Goal: Information Seeking & Learning: Check status

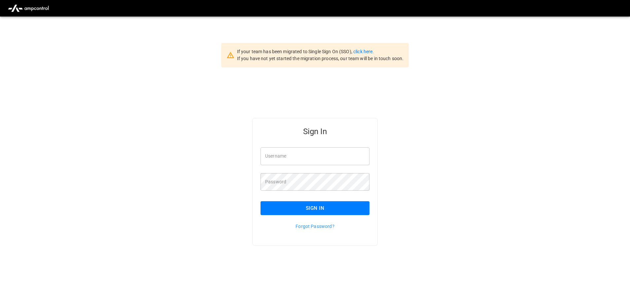
type input "**********"
click at [322, 154] on input "**********" at bounding box center [315, 156] width 109 height 18
click at [296, 208] on button "Sign In" at bounding box center [315, 208] width 109 height 14
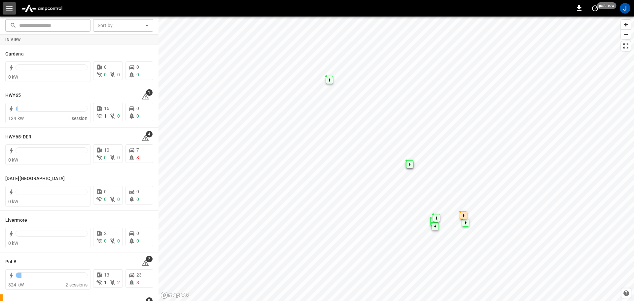
click at [8, 7] on icon "button" at bounding box center [9, 8] width 6 height 4
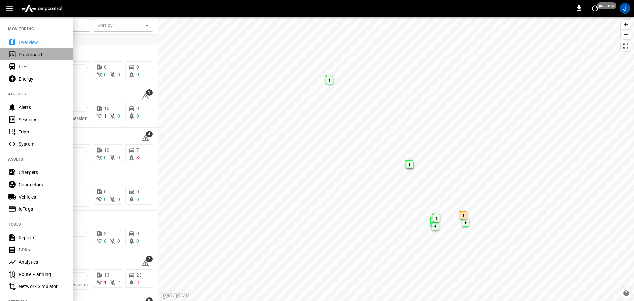
click at [30, 54] on div "Dashboard" at bounding box center [42, 54] width 46 height 7
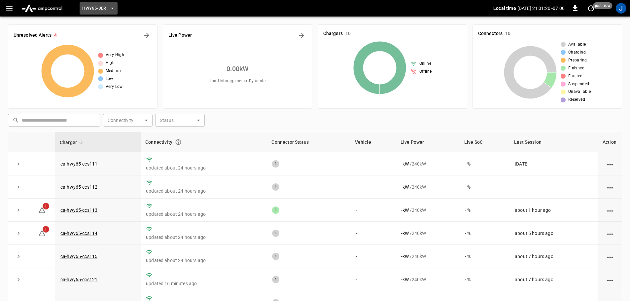
click at [112, 7] on icon "button" at bounding box center [112, 8] width 7 height 7
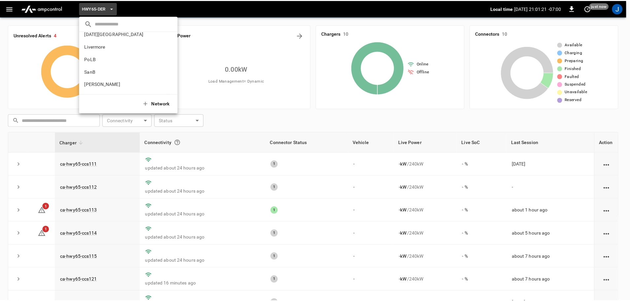
scroll to position [56, 0]
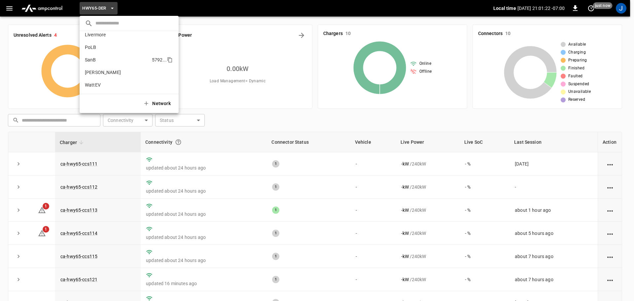
click at [91, 57] on p "SanB" at bounding box center [117, 59] width 64 height 7
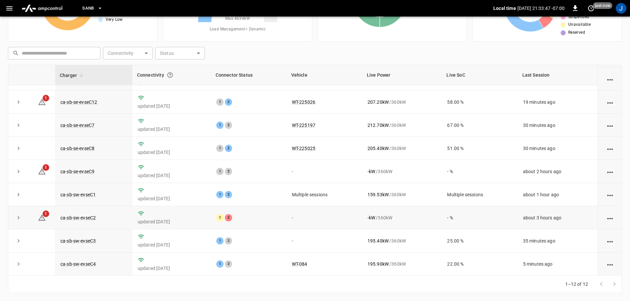
scroll to position [92, 0]
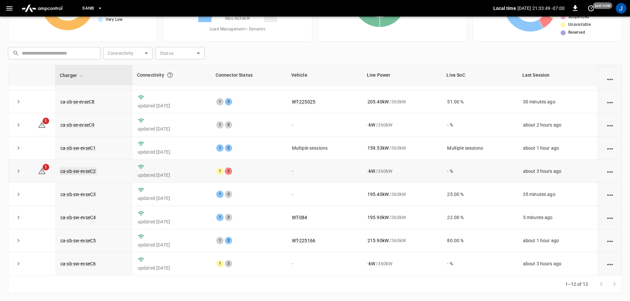
click at [79, 169] on link "ca-sb-sw-evseC2" at bounding box center [78, 171] width 38 height 8
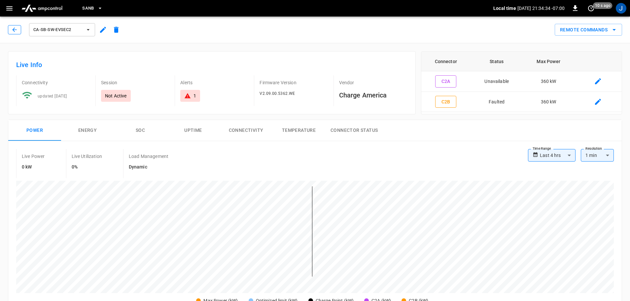
click at [14, 30] on icon "button" at bounding box center [14, 29] width 4 height 4
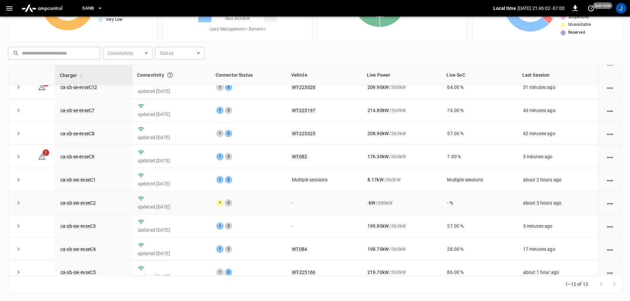
scroll to position [92, 0]
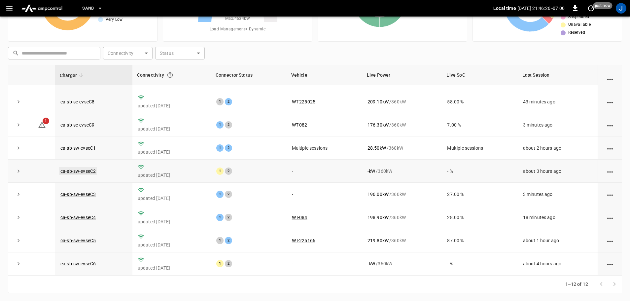
click at [92, 170] on link "ca-sb-sw-evseC2" at bounding box center [78, 171] width 38 height 8
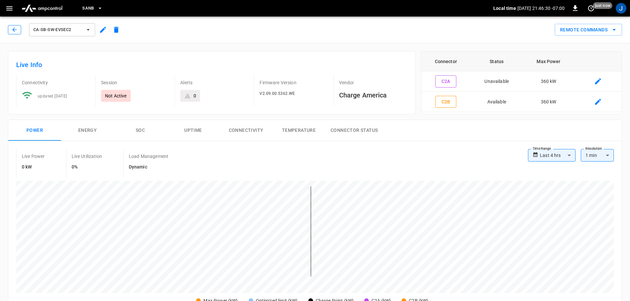
click at [15, 31] on icon "button" at bounding box center [14, 29] width 7 height 7
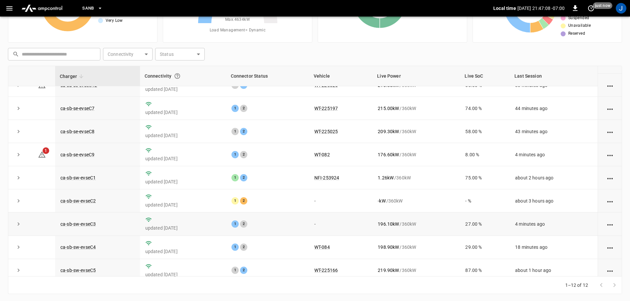
scroll to position [92, 0]
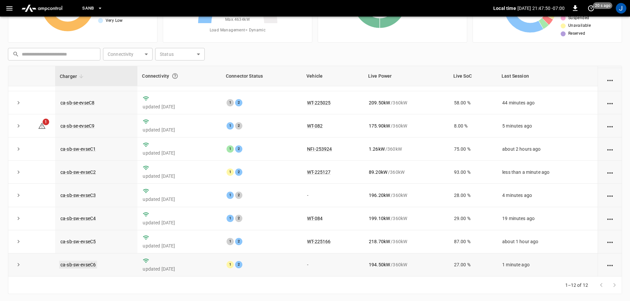
click at [81, 266] on link "ca-sb-sw-evseC6" at bounding box center [78, 265] width 38 height 8
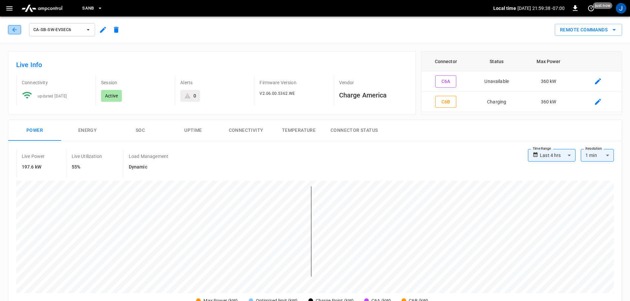
click at [13, 28] on icon "button" at bounding box center [14, 29] width 7 height 7
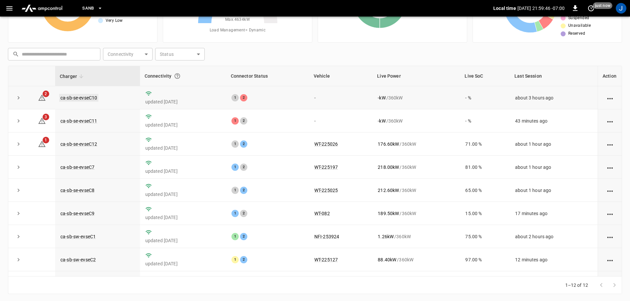
click at [83, 97] on link "ca-sb-se-evseC10" at bounding box center [78, 98] width 39 height 8
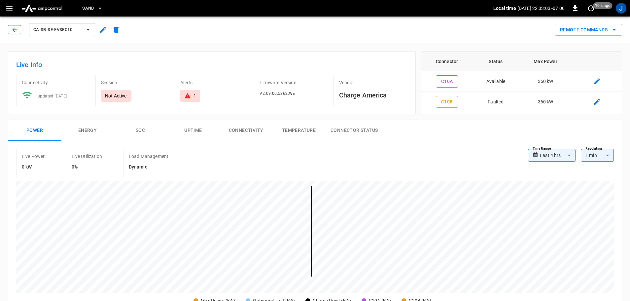
click at [11, 33] on button "button" at bounding box center [14, 29] width 13 height 9
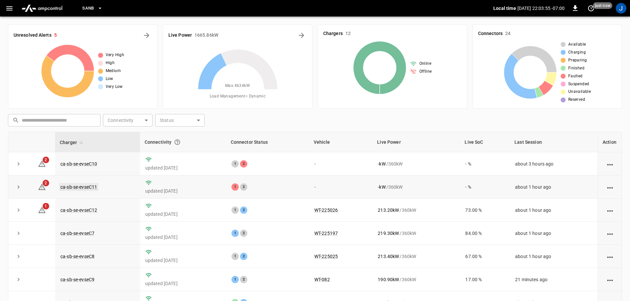
click at [83, 187] on link "ca-sb-se-evseC11" at bounding box center [78, 187] width 39 height 8
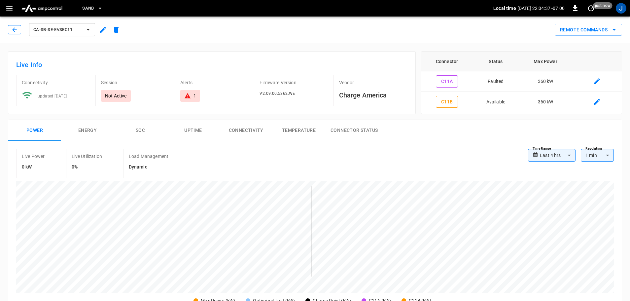
click at [11, 30] on button "button" at bounding box center [14, 29] width 13 height 9
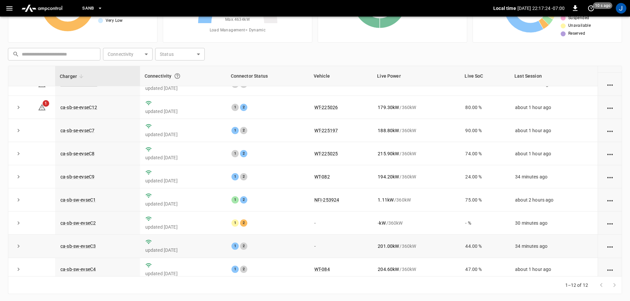
scroll to position [92, 0]
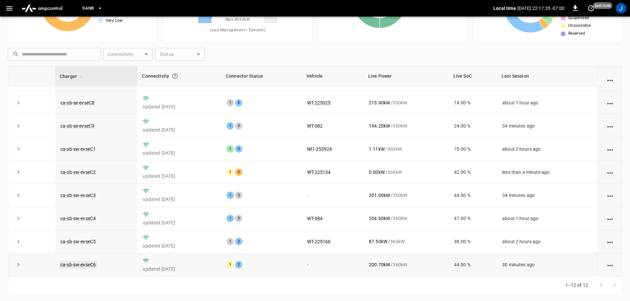
click at [86, 264] on link "ca-sb-sw-evseC6" at bounding box center [78, 265] width 38 height 8
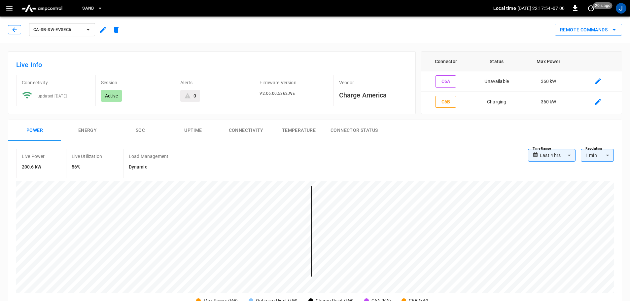
click at [17, 26] on button "button" at bounding box center [14, 29] width 13 height 9
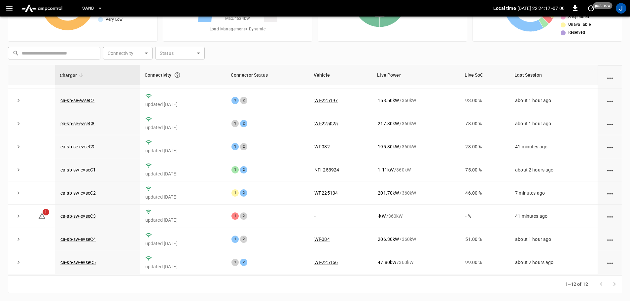
scroll to position [59, 0]
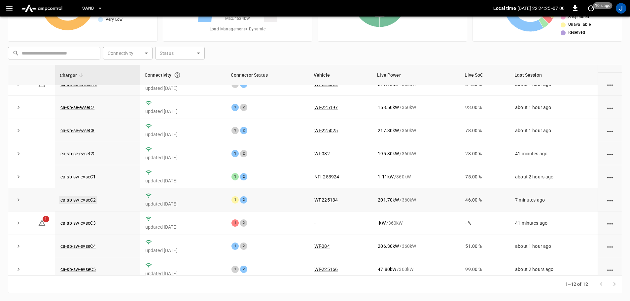
click at [73, 204] on link "ca-sb-sw-evseC2" at bounding box center [78, 200] width 38 height 8
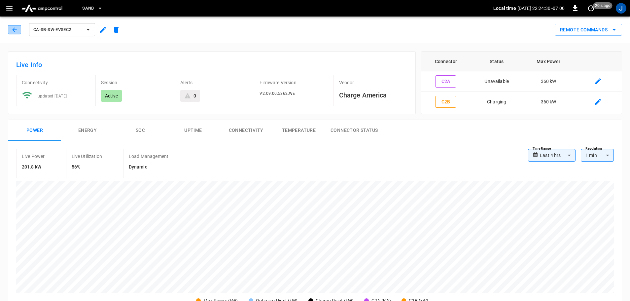
click at [11, 28] on button "button" at bounding box center [14, 29] width 13 height 9
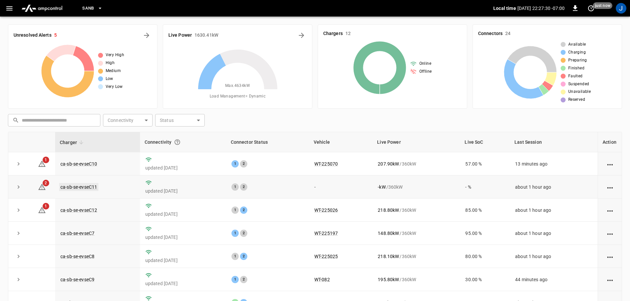
click at [84, 189] on link "ca-sb-se-evseC11" at bounding box center [78, 187] width 39 height 8
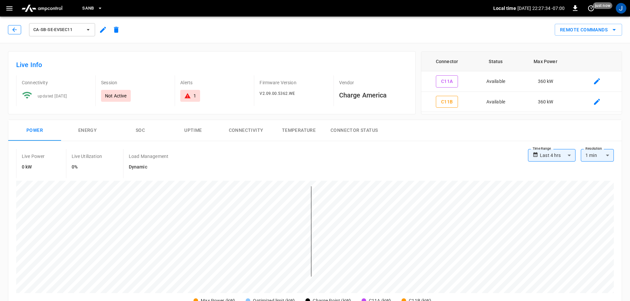
click at [10, 29] on button "button" at bounding box center [14, 29] width 13 height 9
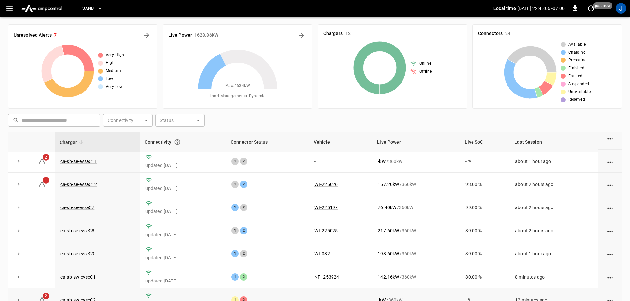
scroll to position [92, 0]
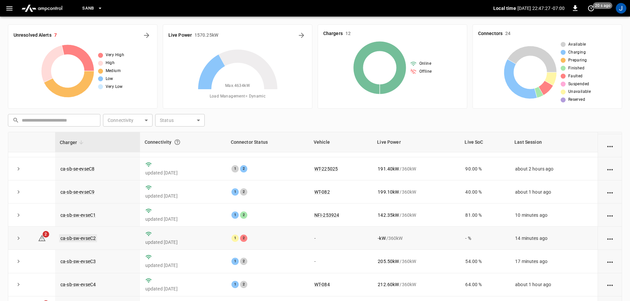
click at [85, 237] on link "ca-sb-sw-evseC2" at bounding box center [78, 238] width 38 height 8
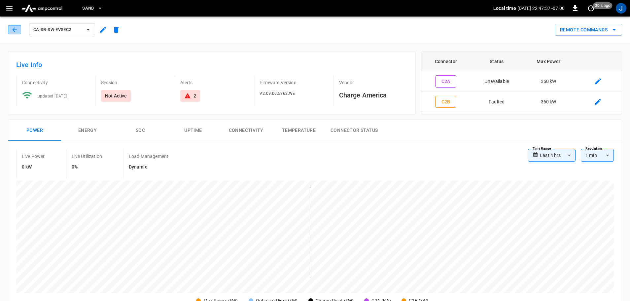
click at [13, 30] on icon "button" at bounding box center [14, 29] width 7 height 7
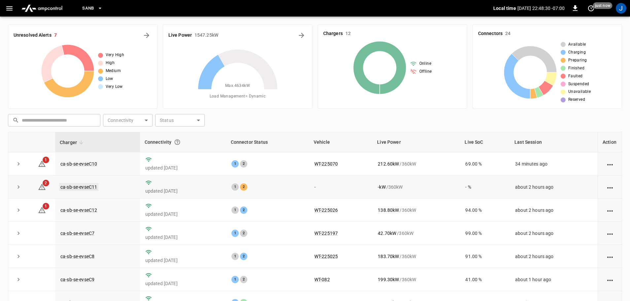
click at [88, 188] on link "ca-sb-se-evseC11" at bounding box center [78, 187] width 39 height 8
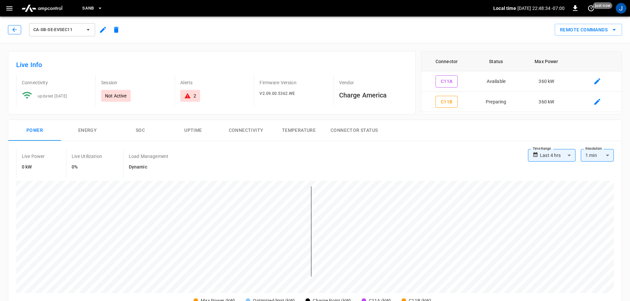
click at [14, 32] on icon "button" at bounding box center [14, 29] width 7 height 7
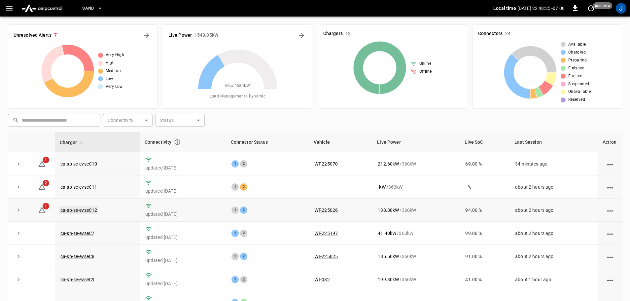
click at [83, 213] on link "ca-sb-se-evseC12" at bounding box center [78, 210] width 39 height 8
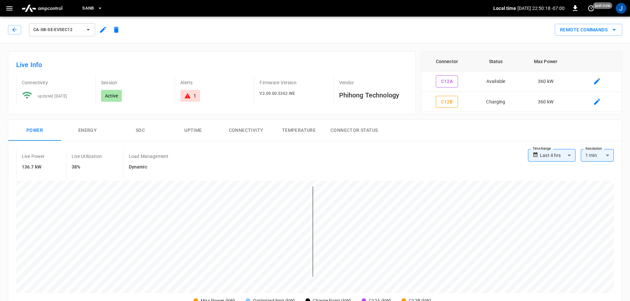
click at [11, 25] on div "ca-sb-se-evseC12" at bounding box center [65, 30] width 115 height 16
click at [16, 28] on icon "button" at bounding box center [14, 29] width 7 height 7
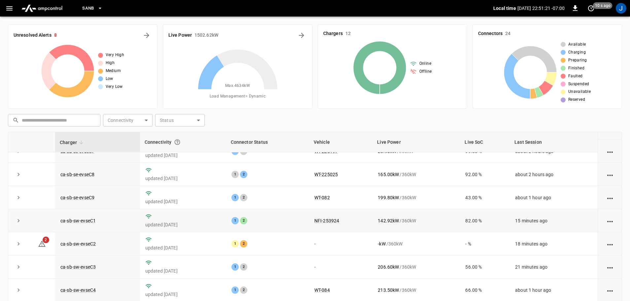
scroll to position [92, 0]
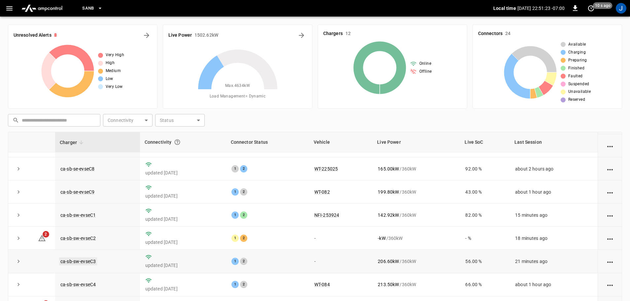
click at [83, 260] on link "ca-sb-sw-evseC3" at bounding box center [78, 261] width 38 height 8
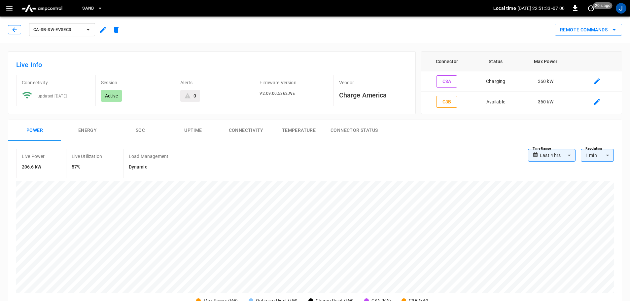
click at [13, 29] on icon "button" at bounding box center [14, 29] width 4 height 4
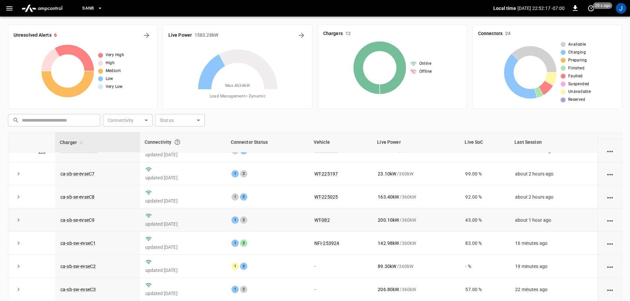
scroll to position [92, 0]
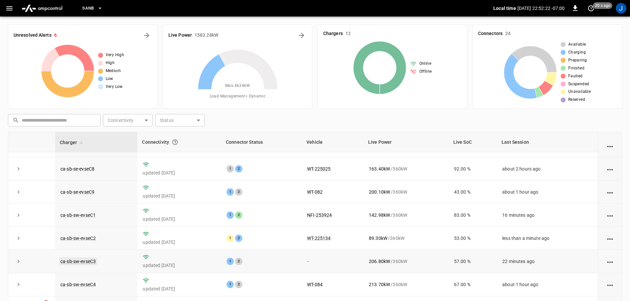
click at [73, 260] on link "ca-sb-sw-evseC3" at bounding box center [78, 261] width 38 height 8
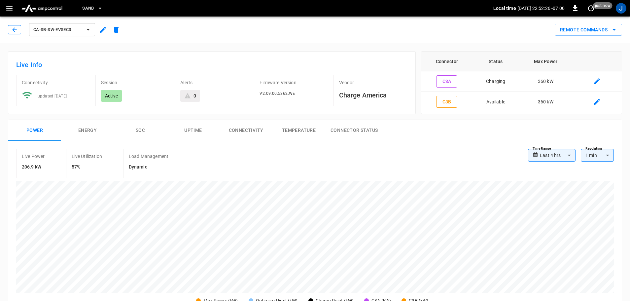
click at [17, 29] on icon "button" at bounding box center [14, 29] width 7 height 7
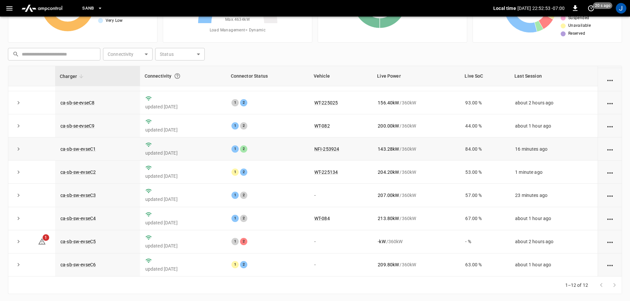
scroll to position [67, 0]
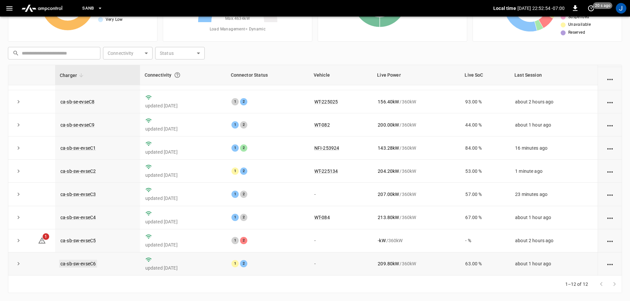
click at [82, 264] on link "ca-sb-sw-evseC6" at bounding box center [78, 264] width 38 height 8
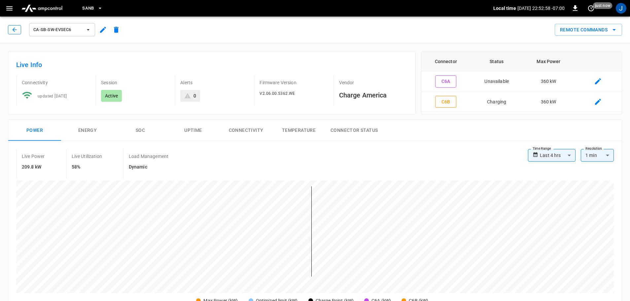
click at [14, 28] on icon "button" at bounding box center [14, 29] width 7 height 7
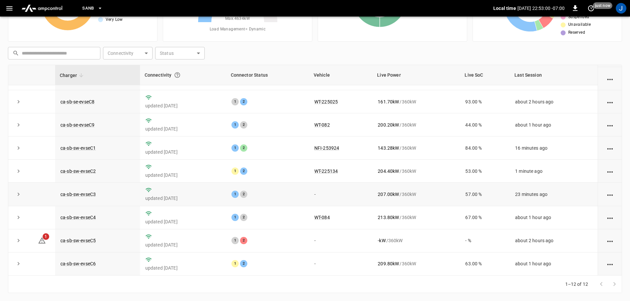
scroll to position [92, 0]
click at [67, 240] on link "ca-sb-sw-evseC5" at bounding box center [78, 241] width 38 height 8
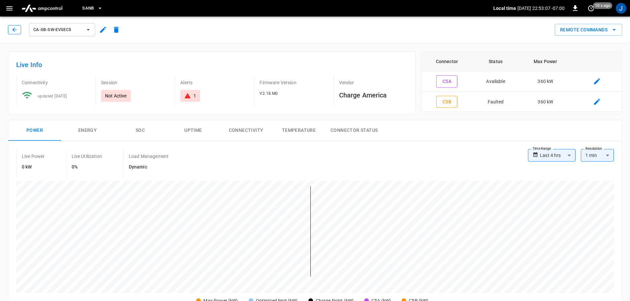
click at [9, 30] on button "button" at bounding box center [14, 29] width 13 height 9
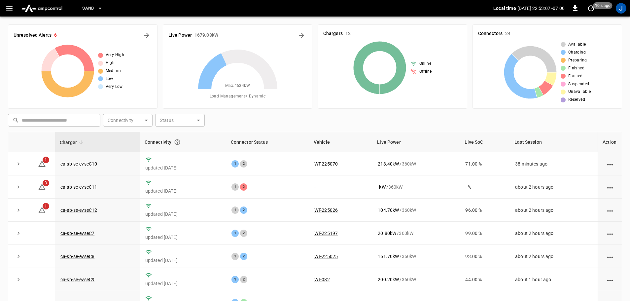
scroll to position [67, 0]
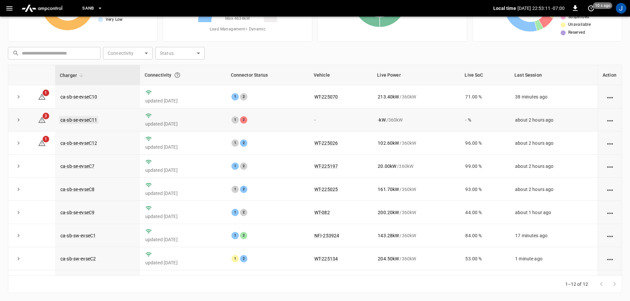
click at [84, 122] on link "ca-sb-se-evseC11" at bounding box center [78, 120] width 39 height 8
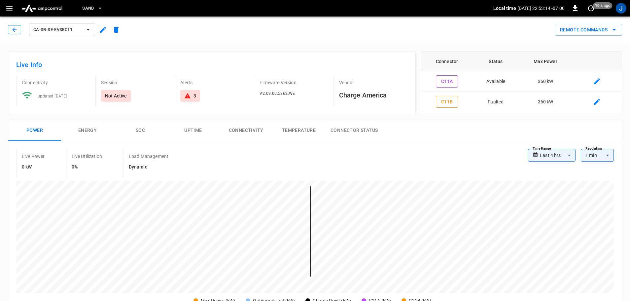
click at [12, 30] on icon "button" at bounding box center [14, 29] width 7 height 7
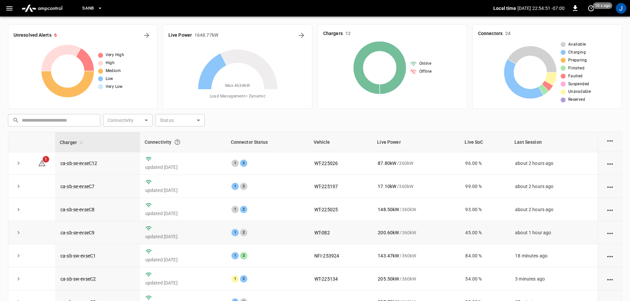
scroll to position [33, 0]
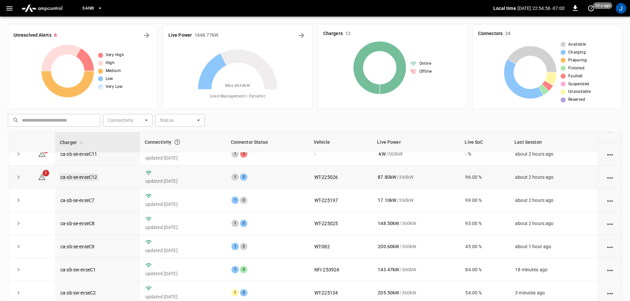
click at [76, 176] on link "ca-sb-se-evseC12" at bounding box center [78, 177] width 39 height 8
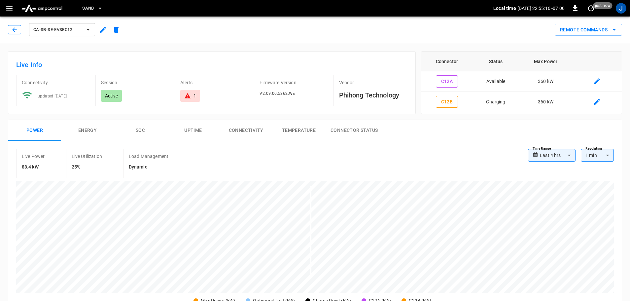
click at [16, 29] on icon "button" at bounding box center [14, 29] width 7 height 7
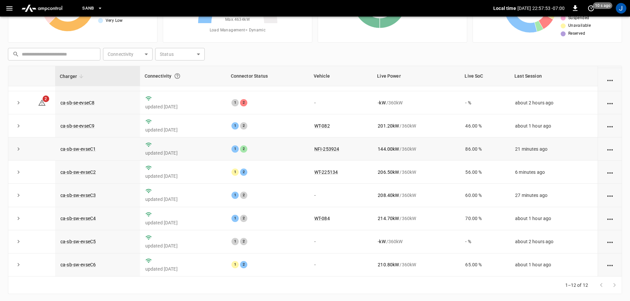
scroll to position [67, 0]
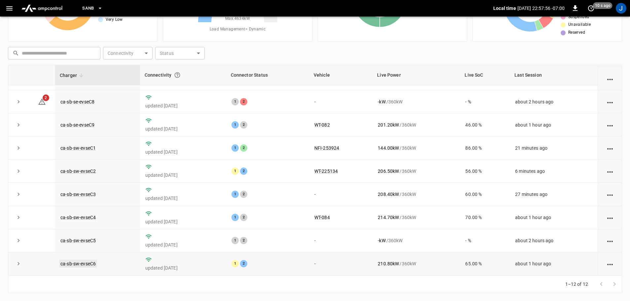
click at [73, 264] on link "ca-sb-sw-evseC6" at bounding box center [78, 264] width 38 height 8
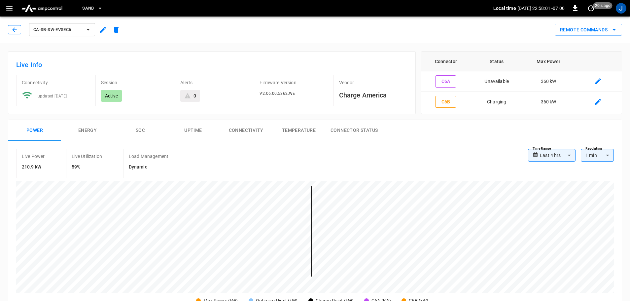
click at [12, 29] on icon "button" at bounding box center [14, 29] width 7 height 7
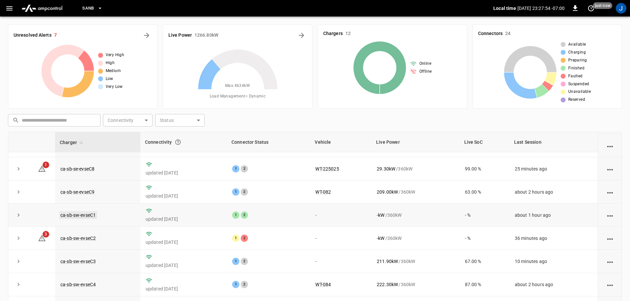
click at [86, 212] on link "ca-sb-sw-evseC1" at bounding box center [78, 215] width 38 height 8
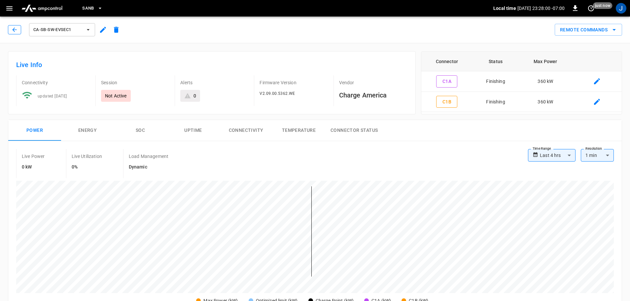
click at [15, 26] on button "button" at bounding box center [14, 29] width 13 height 9
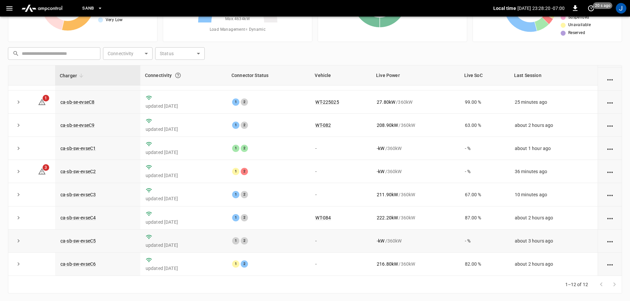
scroll to position [67, 0]
click at [86, 264] on link "ca-sb-sw-evseC6" at bounding box center [78, 264] width 38 height 8
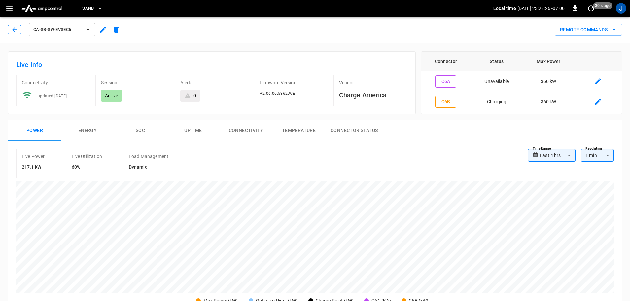
click at [13, 29] on icon "button" at bounding box center [14, 29] width 4 height 4
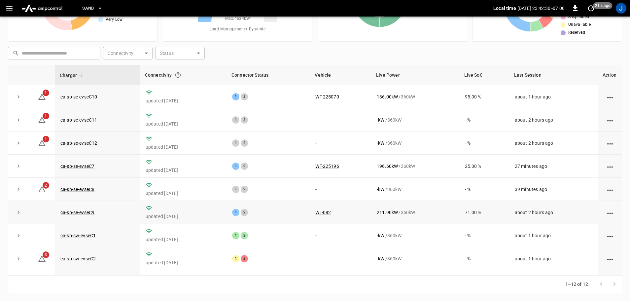
scroll to position [92, 0]
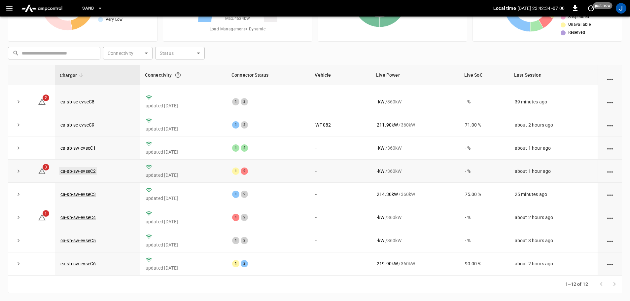
click at [87, 168] on link "ca-sb-sw-evseC2" at bounding box center [78, 171] width 38 height 8
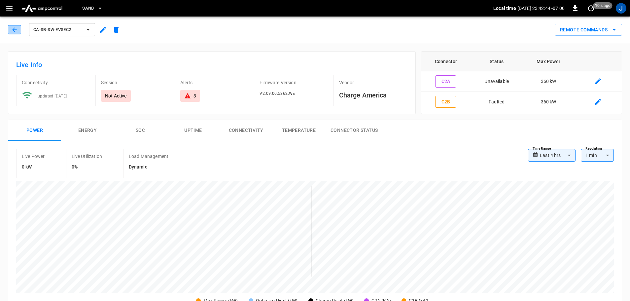
click at [10, 29] on button "button" at bounding box center [14, 29] width 13 height 9
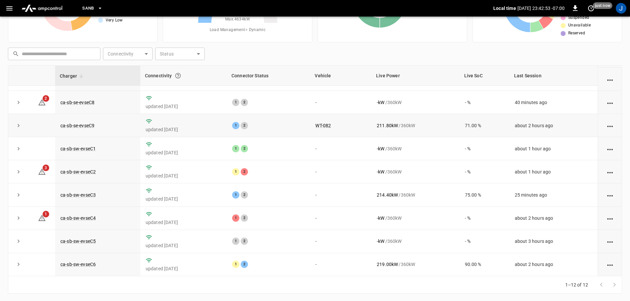
scroll to position [67, 0]
click at [80, 168] on link "ca-sb-sw-evseC2" at bounding box center [78, 171] width 38 height 8
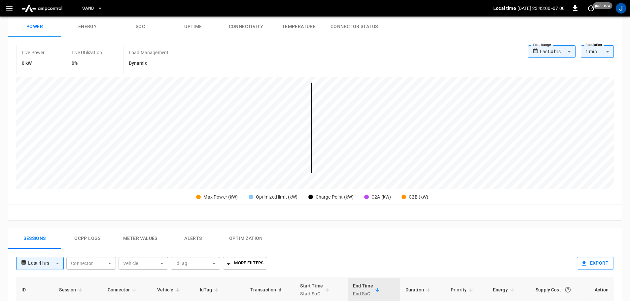
scroll to position [198, 0]
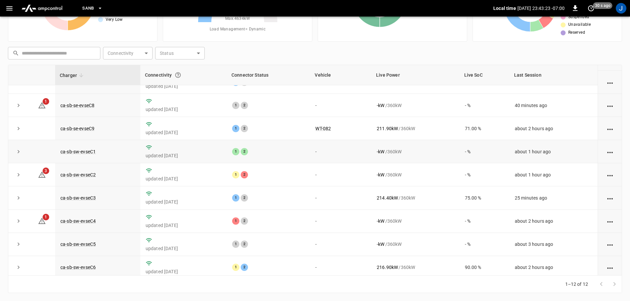
scroll to position [92, 0]
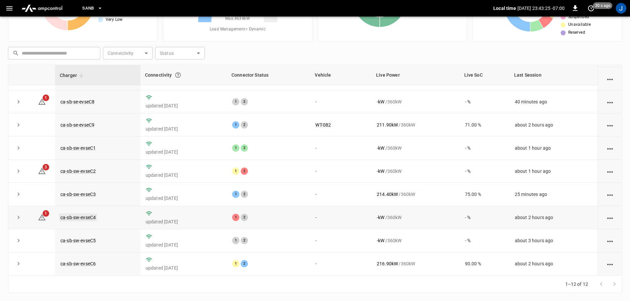
click at [78, 217] on link "ca-sb-sw-evseC4" at bounding box center [78, 217] width 38 height 8
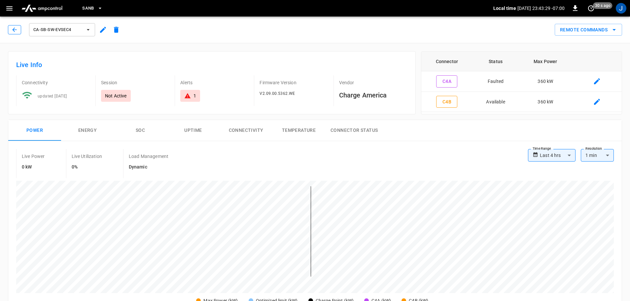
click at [16, 32] on icon "button" at bounding box center [14, 29] width 7 height 7
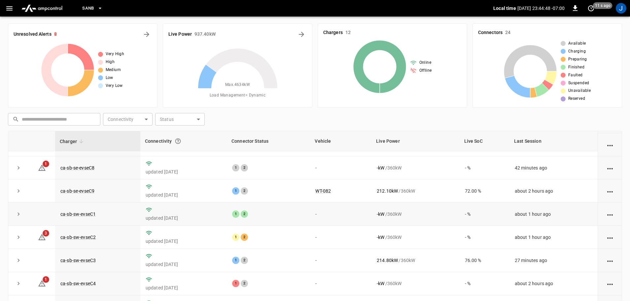
scroll to position [67, 0]
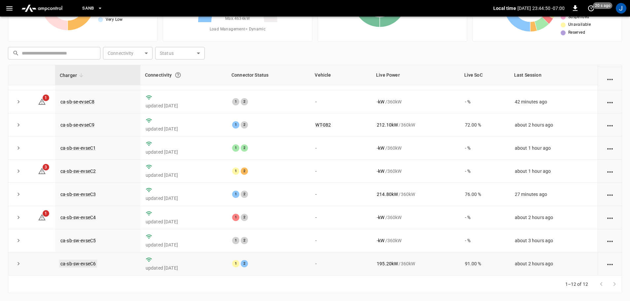
click at [80, 262] on link "ca-sb-sw-evseC6" at bounding box center [78, 264] width 38 height 8
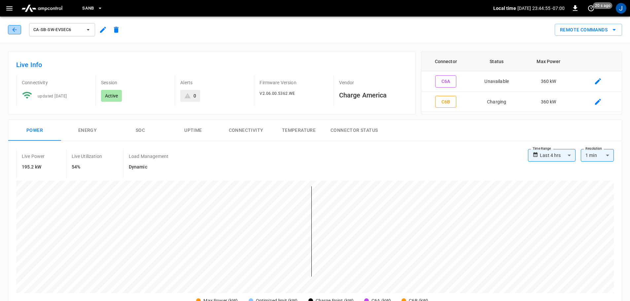
click at [11, 30] on icon "button" at bounding box center [14, 29] width 7 height 7
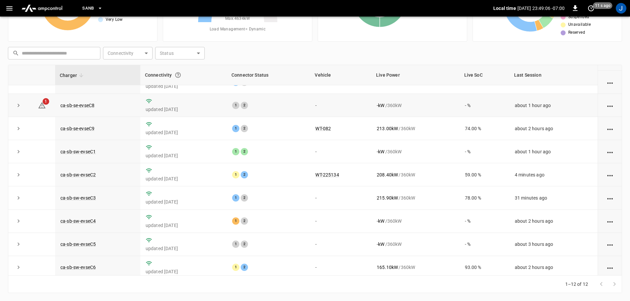
scroll to position [92, 0]
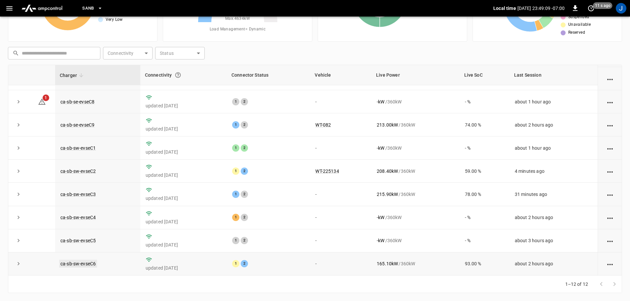
click at [82, 264] on link "ca-sb-sw-evseC6" at bounding box center [78, 264] width 38 height 8
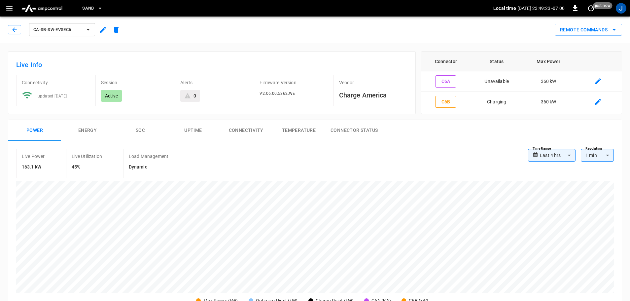
click at [12, 28] on icon "button" at bounding box center [14, 29] width 7 height 7
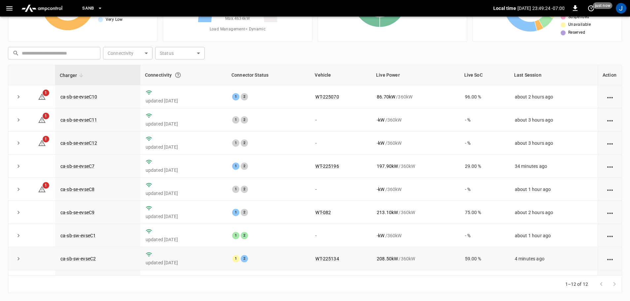
scroll to position [92, 0]
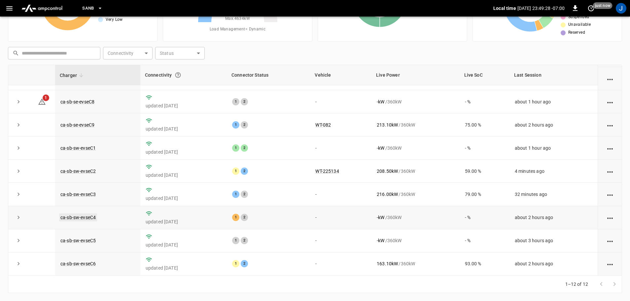
click at [83, 217] on link "ca-sb-sw-evseC4" at bounding box center [78, 217] width 38 height 8
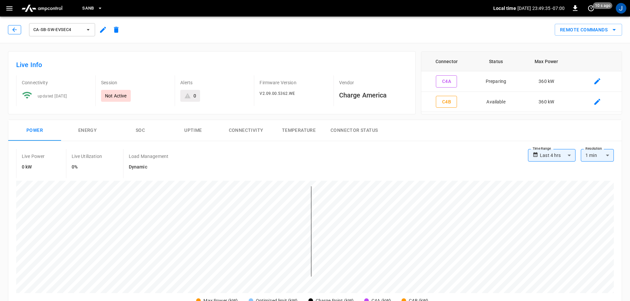
click at [12, 29] on icon "button" at bounding box center [14, 29] width 7 height 7
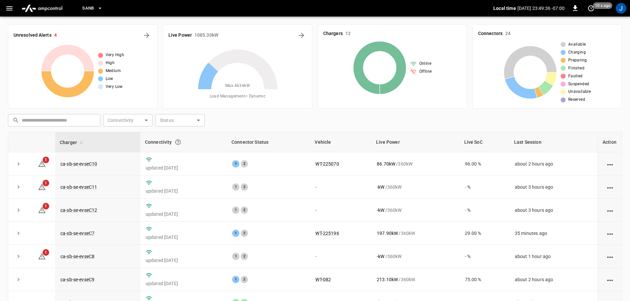
scroll to position [67, 0]
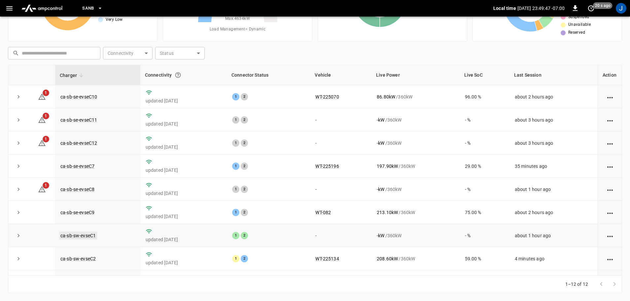
click at [87, 240] on link "ca-sb-sw-evseC1" at bounding box center [78, 236] width 38 height 8
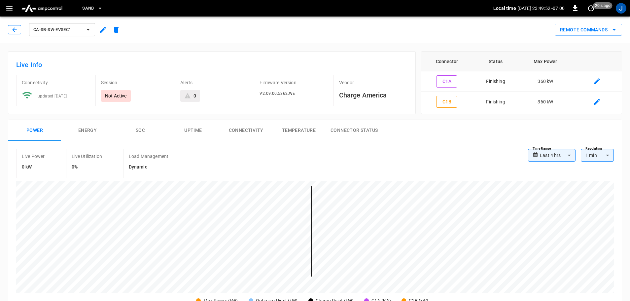
click at [11, 31] on button "button" at bounding box center [14, 29] width 13 height 9
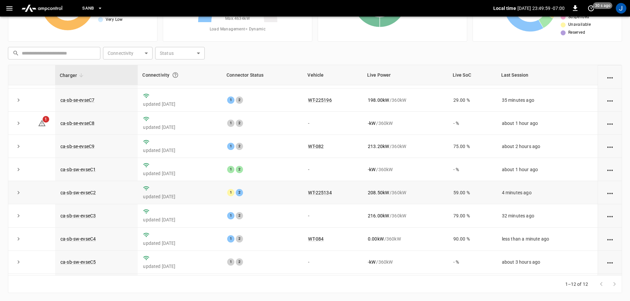
scroll to position [92, 0]
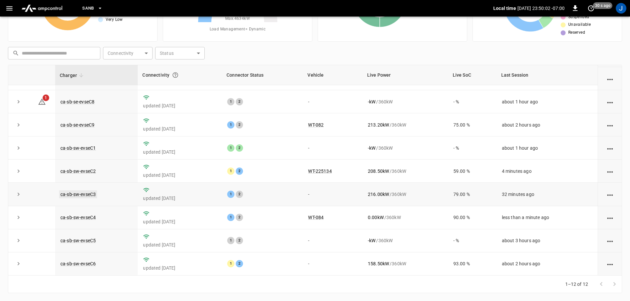
click at [77, 194] on link "ca-sb-sw-evseC3" at bounding box center [78, 194] width 38 height 8
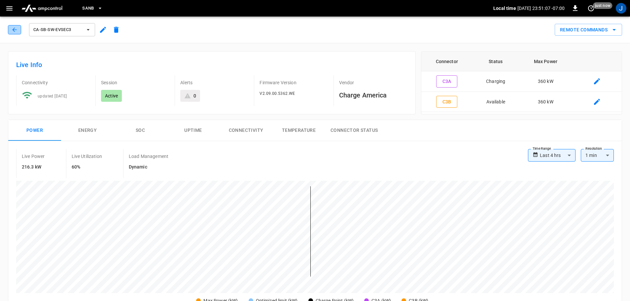
click at [14, 28] on icon "button" at bounding box center [14, 29] width 4 height 4
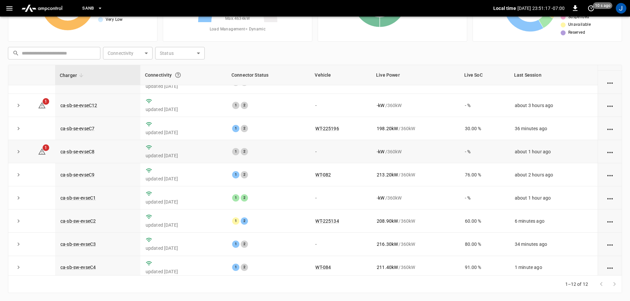
scroll to position [92, 0]
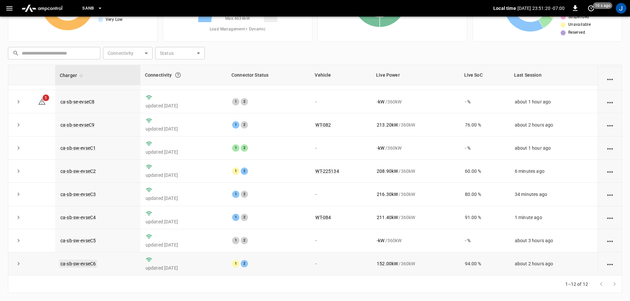
click at [77, 264] on link "ca-sb-sw-evseC6" at bounding box center [78, 264] width 38 height 8
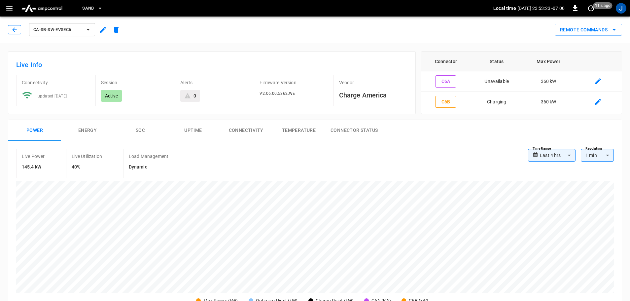
click at [10, 29] on button "button" at bounding box center [14, 29] width 13 height 9
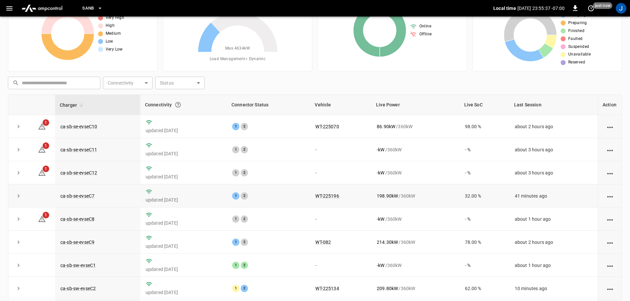
scroll to position [67, 0]
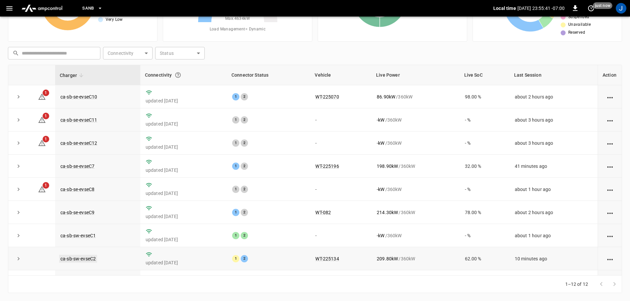
click at [70, 259] on link "ca-sb-sw-evseC2" at bounding box center [78, 259] width 38 height 8
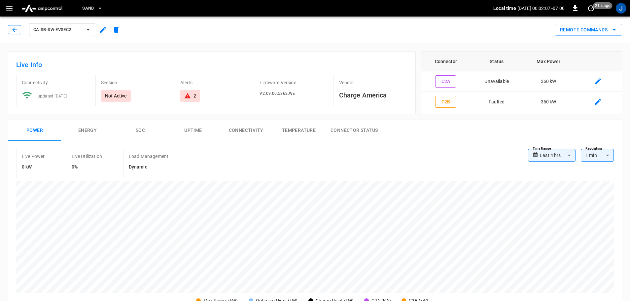
click at [15, 29] on icon "button" at bounding box center [14, 29] width 7 height 7
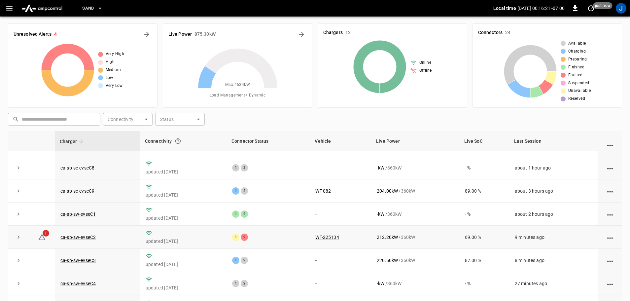
scroll to position [67, 0]
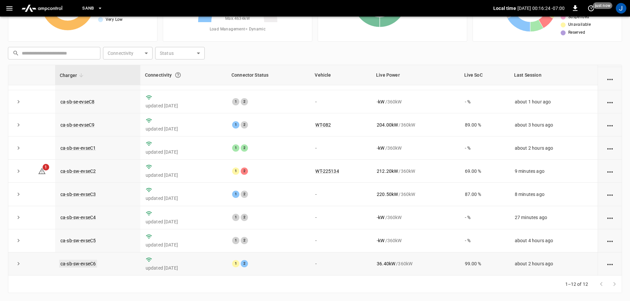
click at [75, 264] on link "ca-sb-sw-evseC6" at bounding box center [78, 264] width 38 height 8
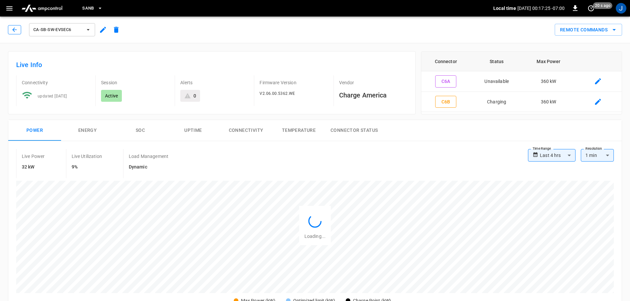
click at [12, 30] on icon "button" at bounding box center [14, 29] width 7 height 7
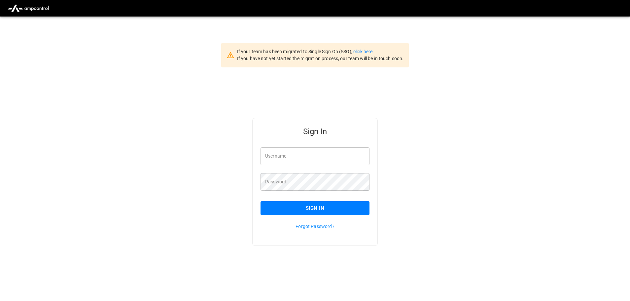
type input "**********"
click at [327, 152] on input "**********" at bounding box center [315, 156] width 109 height 18
click at [318, 209] on button "Sign In" at bounding box center [315, 208] width 109 height 14
